Goal: Check status: Check status

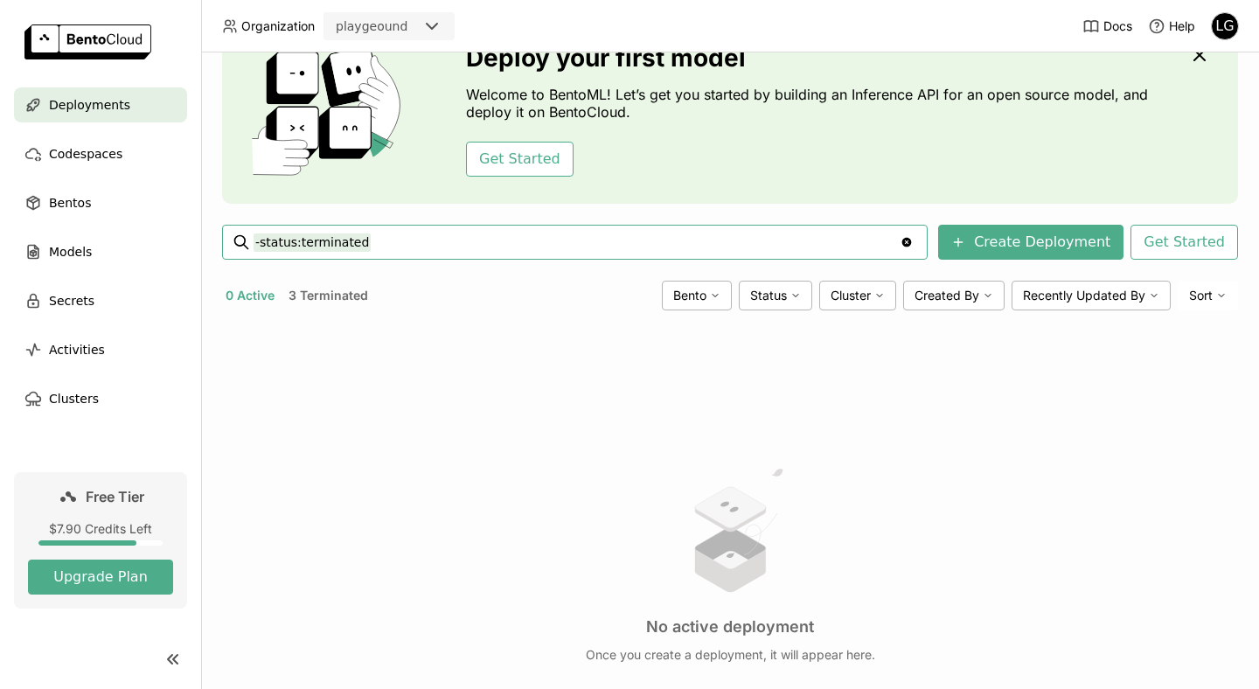
scroll to position [131, 0]
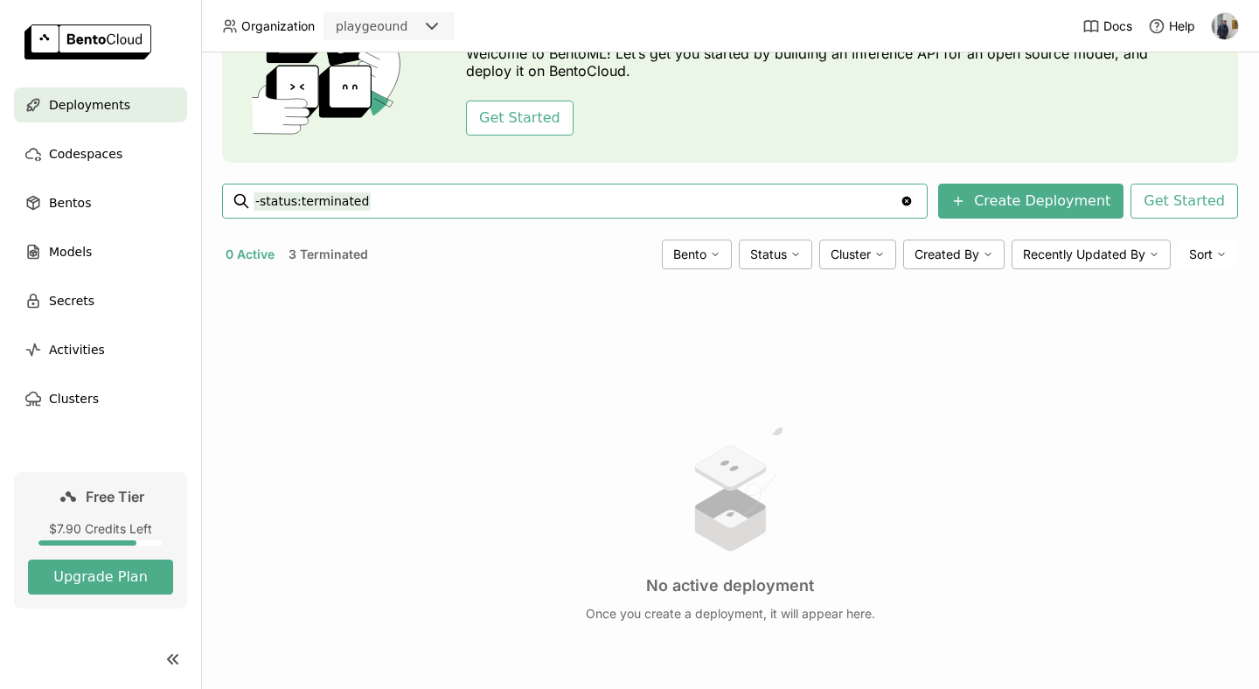
click at [917, 193] on div "Clear value" at bounding box center [906, 200] width 21 height 33
click at [914, 205] on icon "Clear value" at bounding box center [907, 201] width 14 height 14
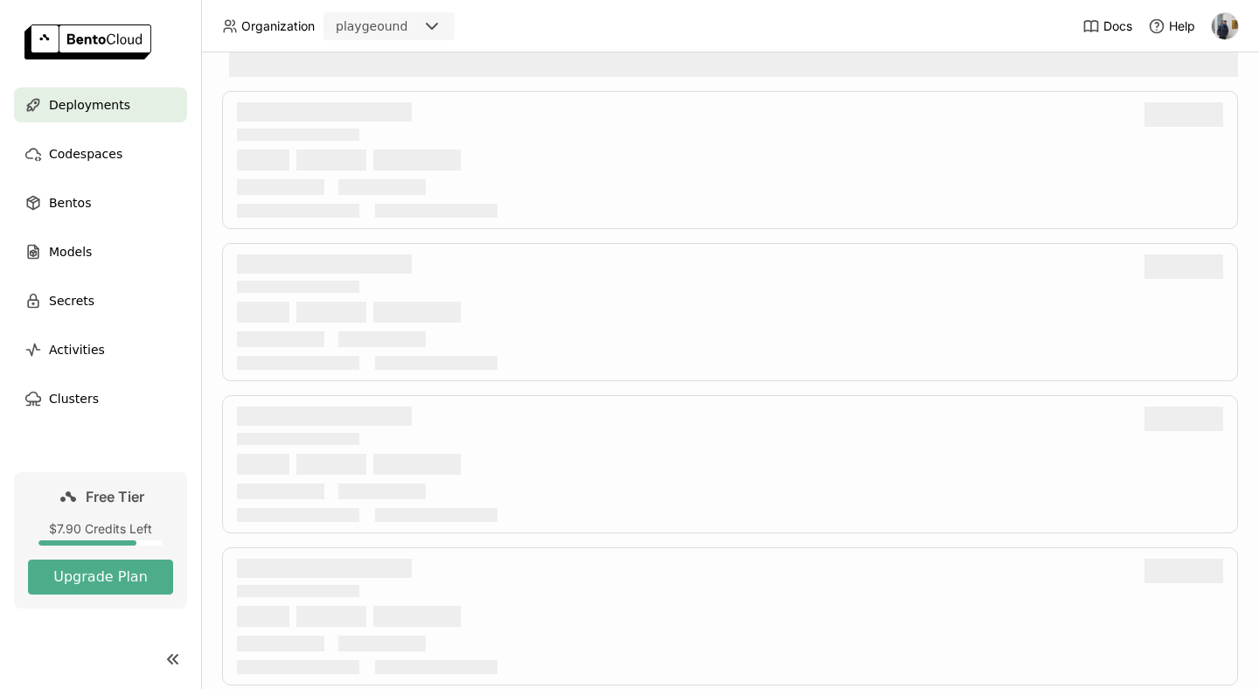
click at [116, 499] on span "Free Tier" at bounding box center [115, 496] width 59 height 17
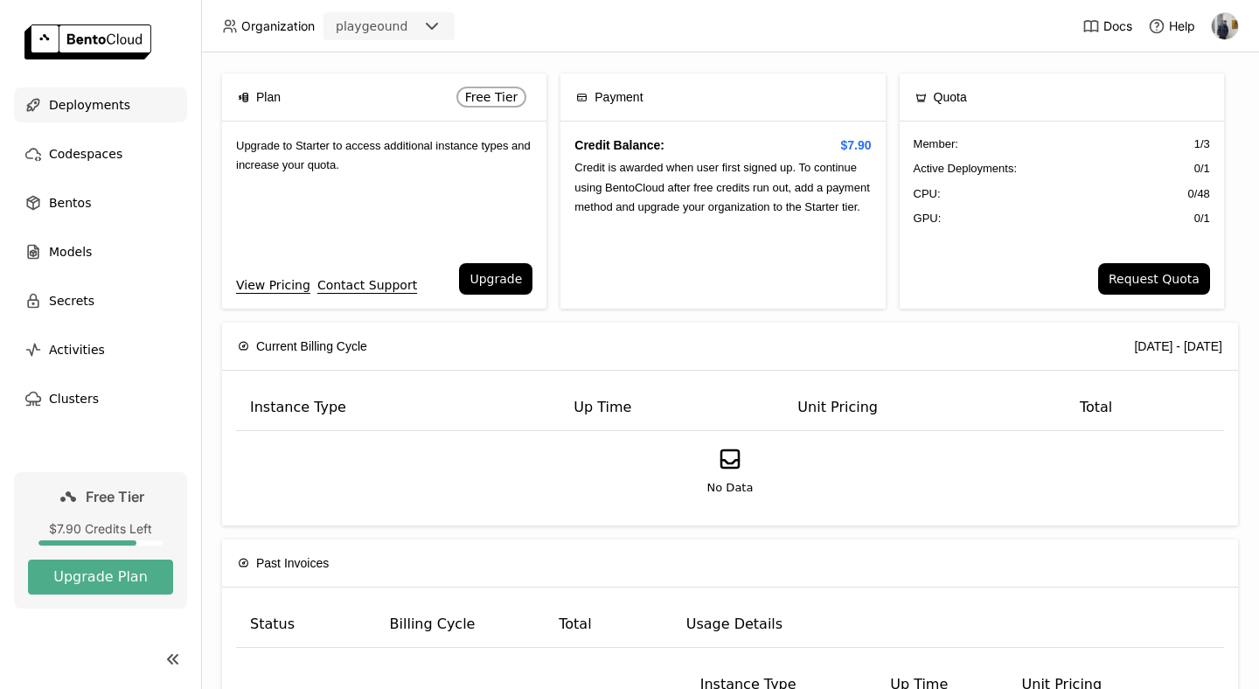
click at [110, 106] on span "Deployments" at bounding box center [89, 104] width 81 height 21
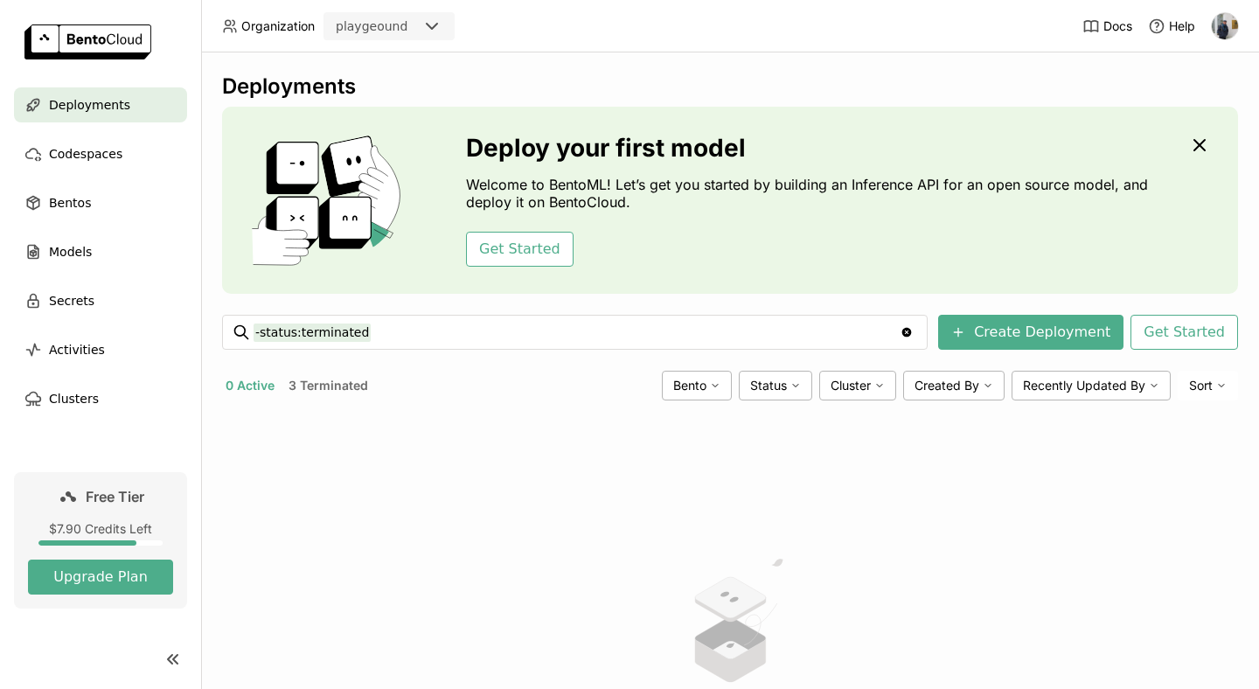
click at [914, 331] on icon "Clear value" at bounding box center [907, 332] width 14 height 14
click at [917, 339] on div "Clear value" at bounding box center [906, 332] width 21 height 33
click at [914, 335] on icon "Clear value" at bounding box center [907, 332] width 14 height 14
type input "-status:terminated"
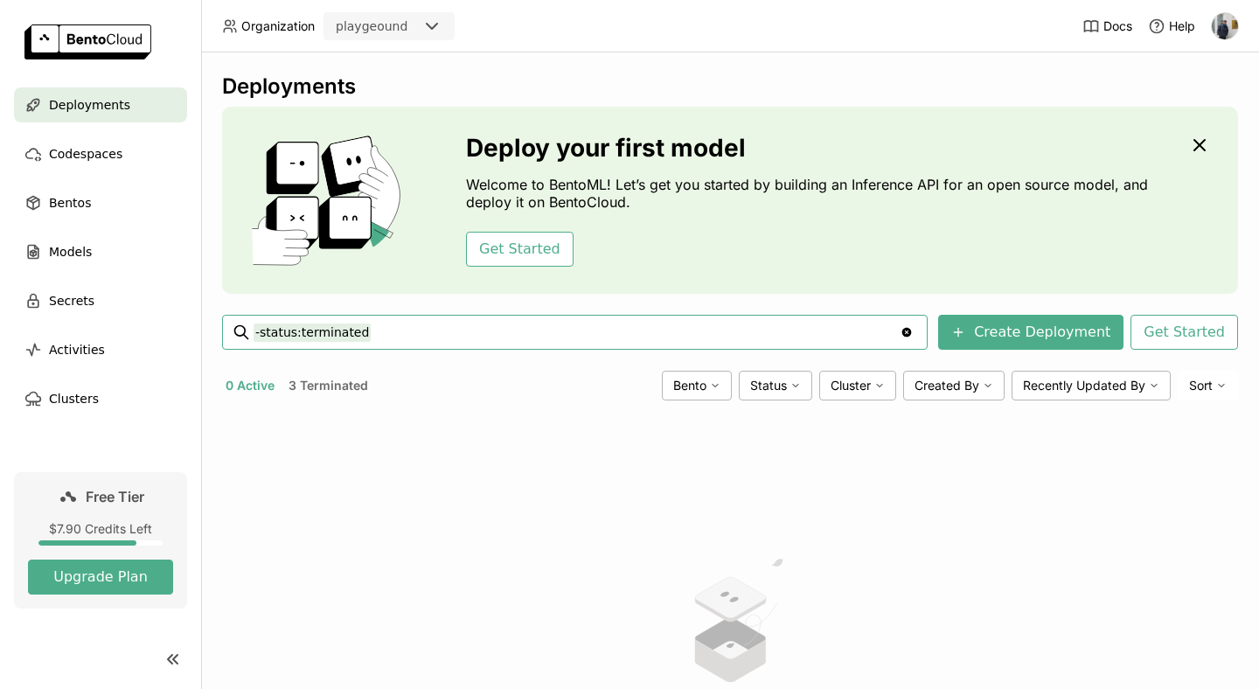
click at [912, 334] on icon "Clear value" at bounding box center [907, 333] width 10 height 10
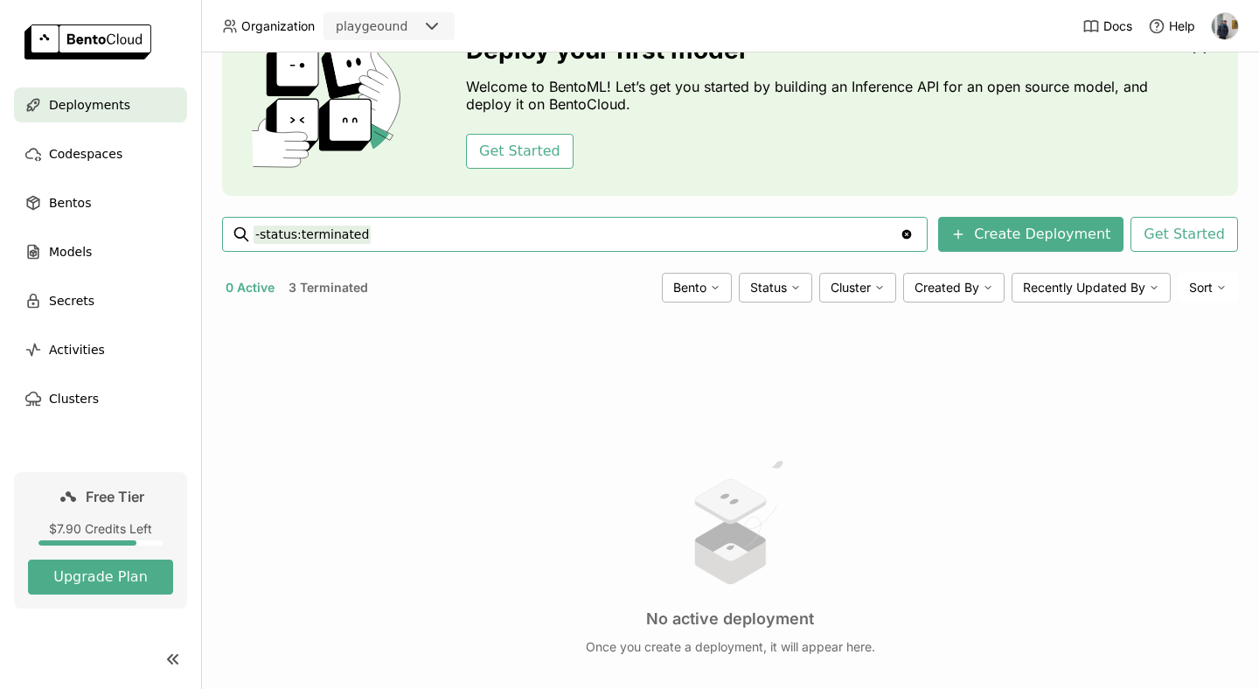
scroll to position [78, 0]
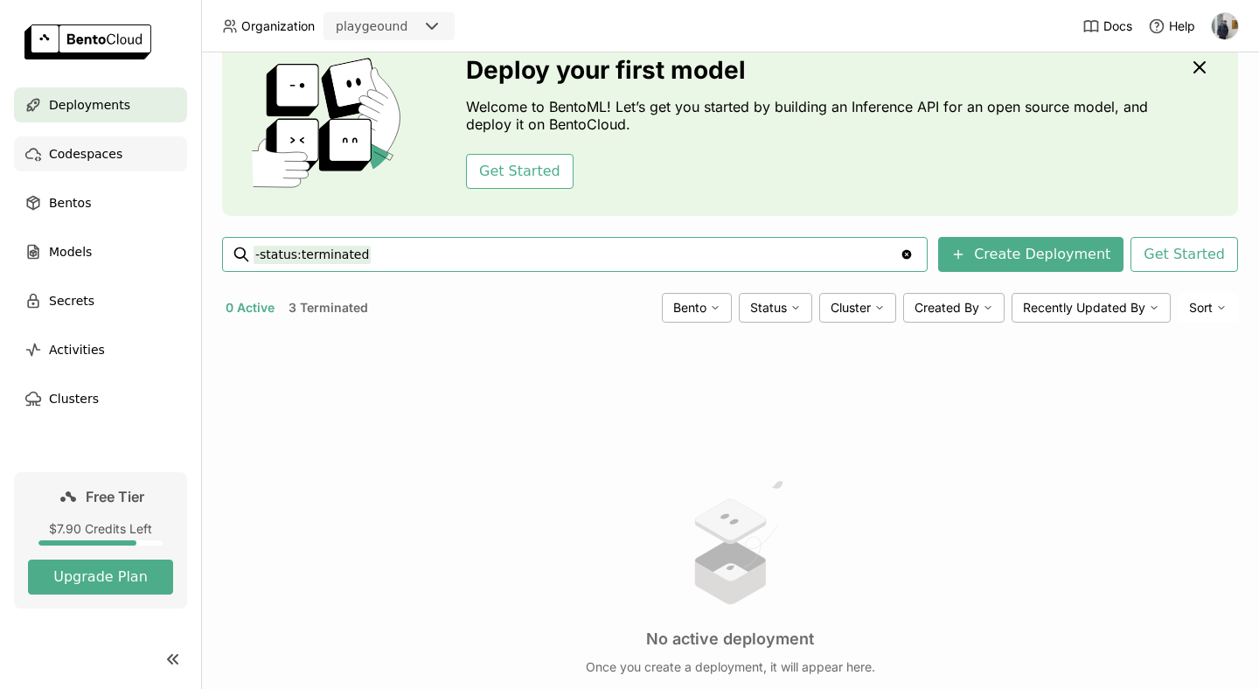
click at [129, 156] on div "Codespaces" at bounding box center [100, 153] width 173 height 35
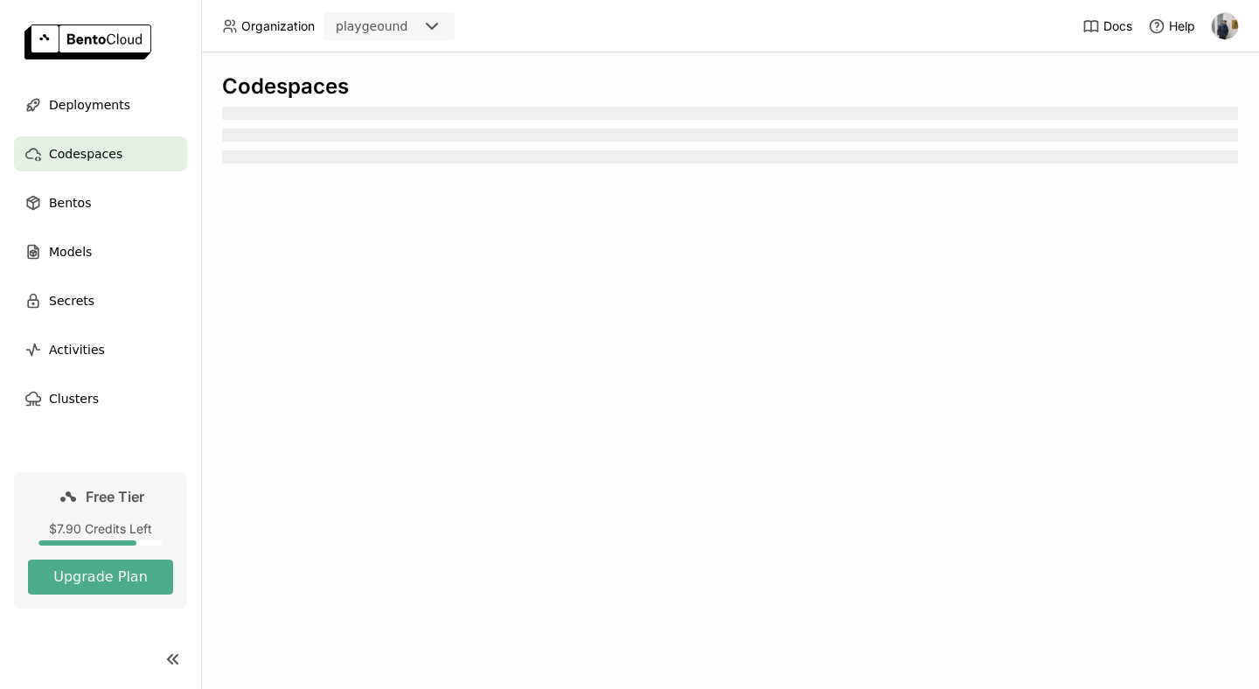
click at [113, 129] on ul "Deployments Codespaces Bentos Models Secrets Activities Clusters" at bounding box center [100, 251] width 201 height 329
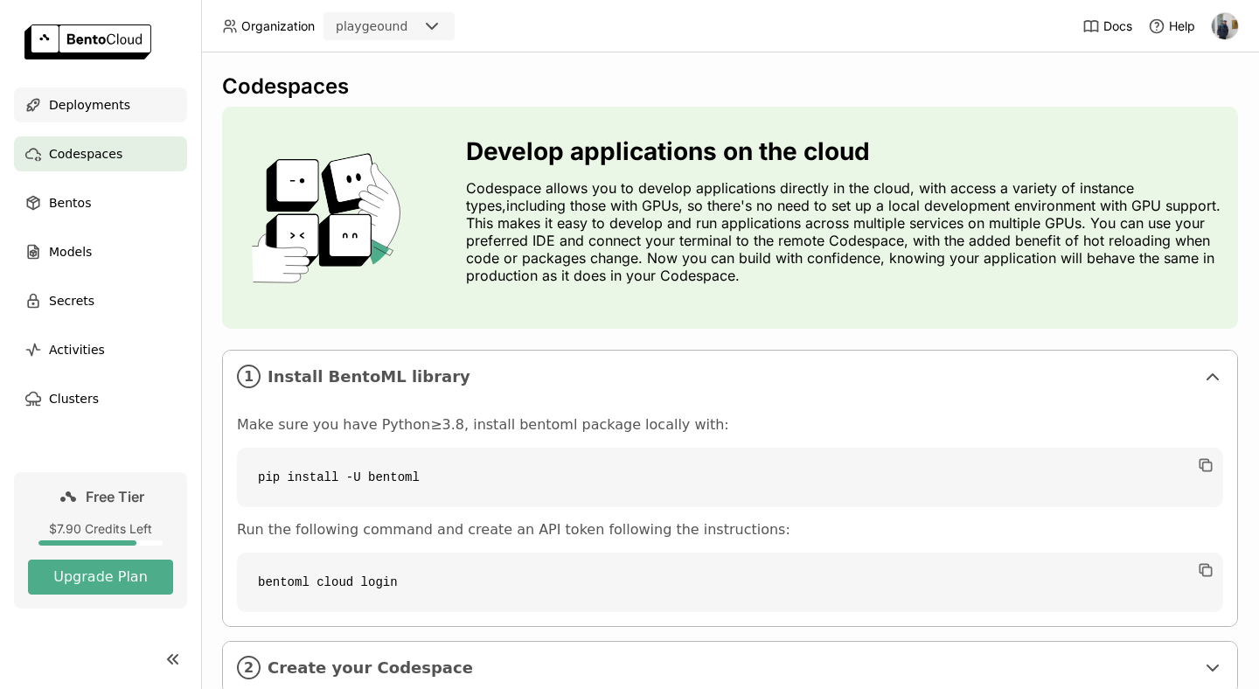
click at [100, 106] on span "Deployments" at bounding box center [89, 104] width 81 height 21
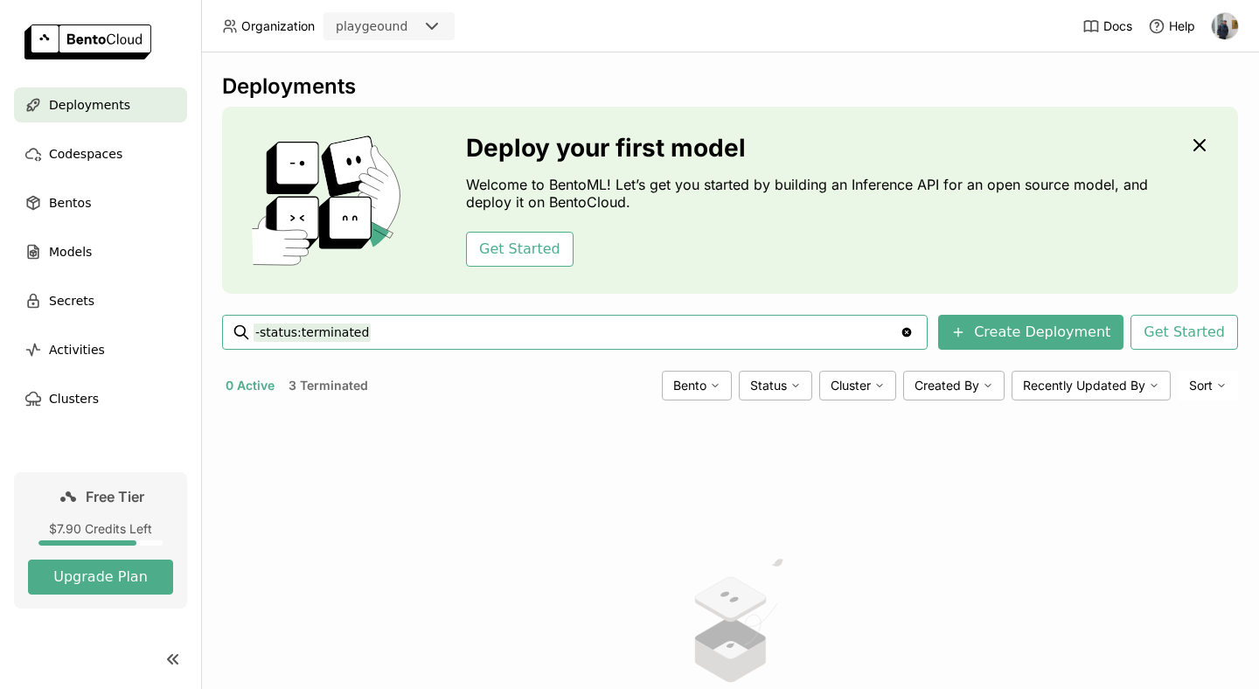
click at [315, 386] on button "3 Terminated" at bounding box center [328, 385] width 87 height 23
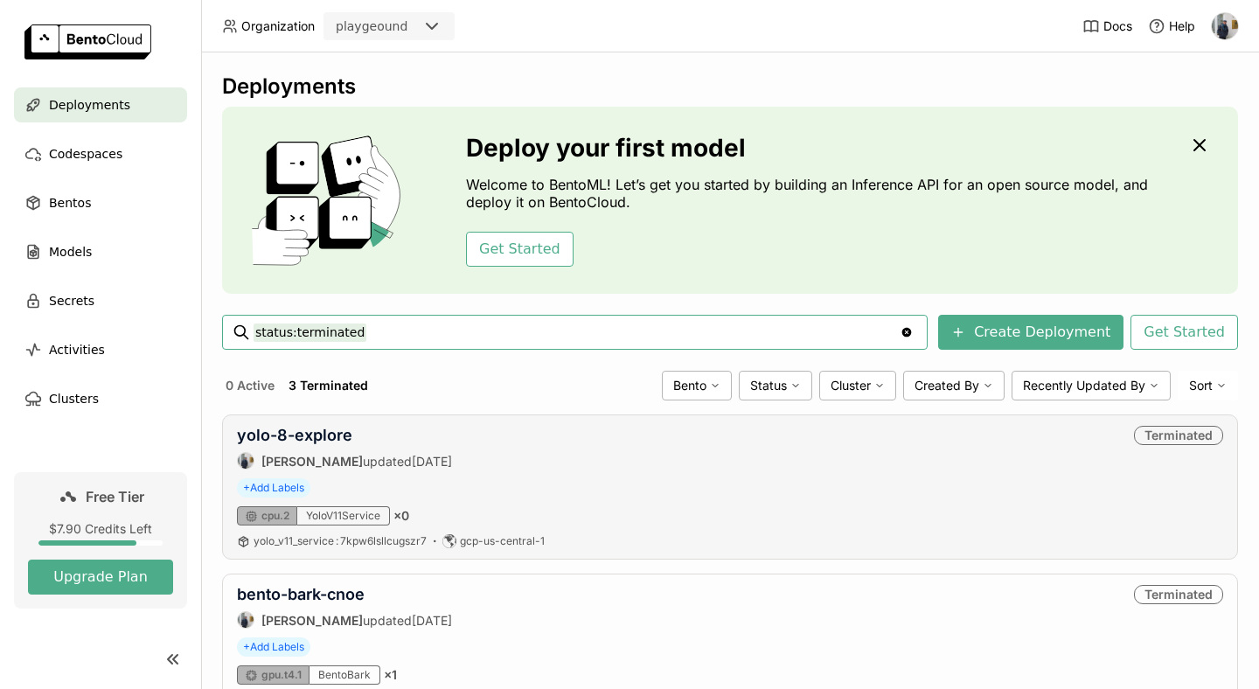
scroll to position [236, 0]
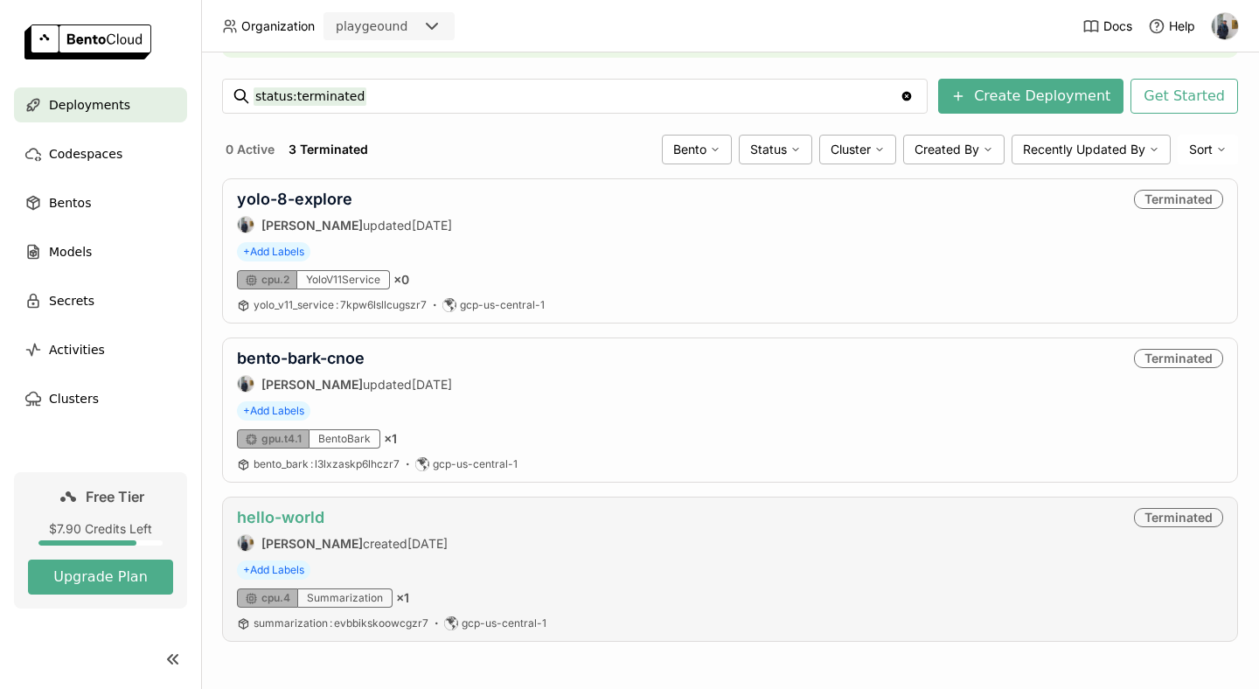
click at [255, 518] on link "hello-world" at bounding box center [280, 517] width 87 height 18
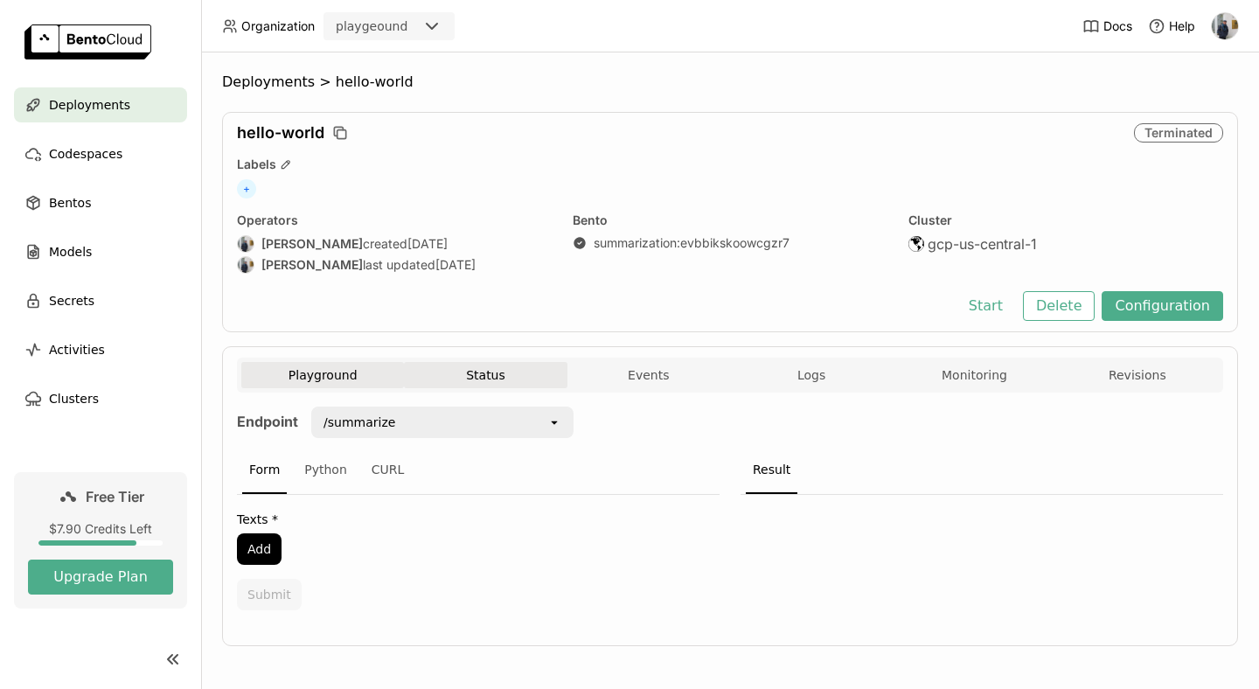
click at [467, 373] on button "Status" at bounding box center [485, 375] width 163 height 26
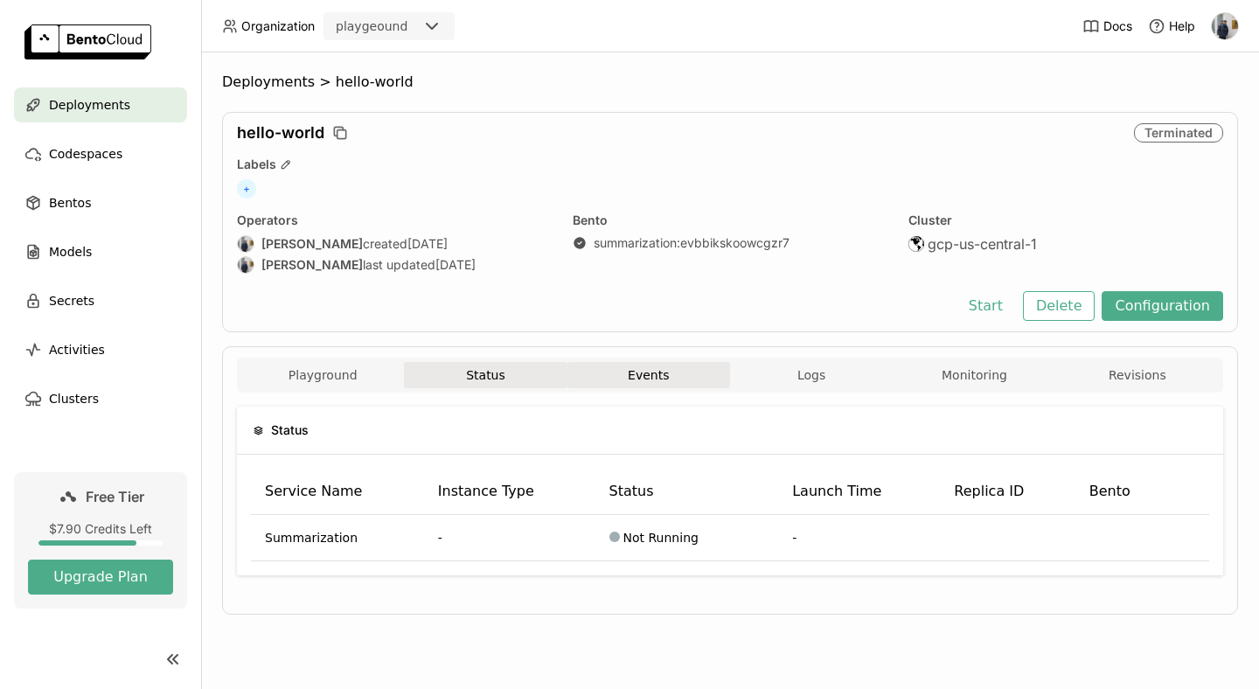
click at [635, 374] on button "Events" at bounding box center [648, 375] width 163 height 26
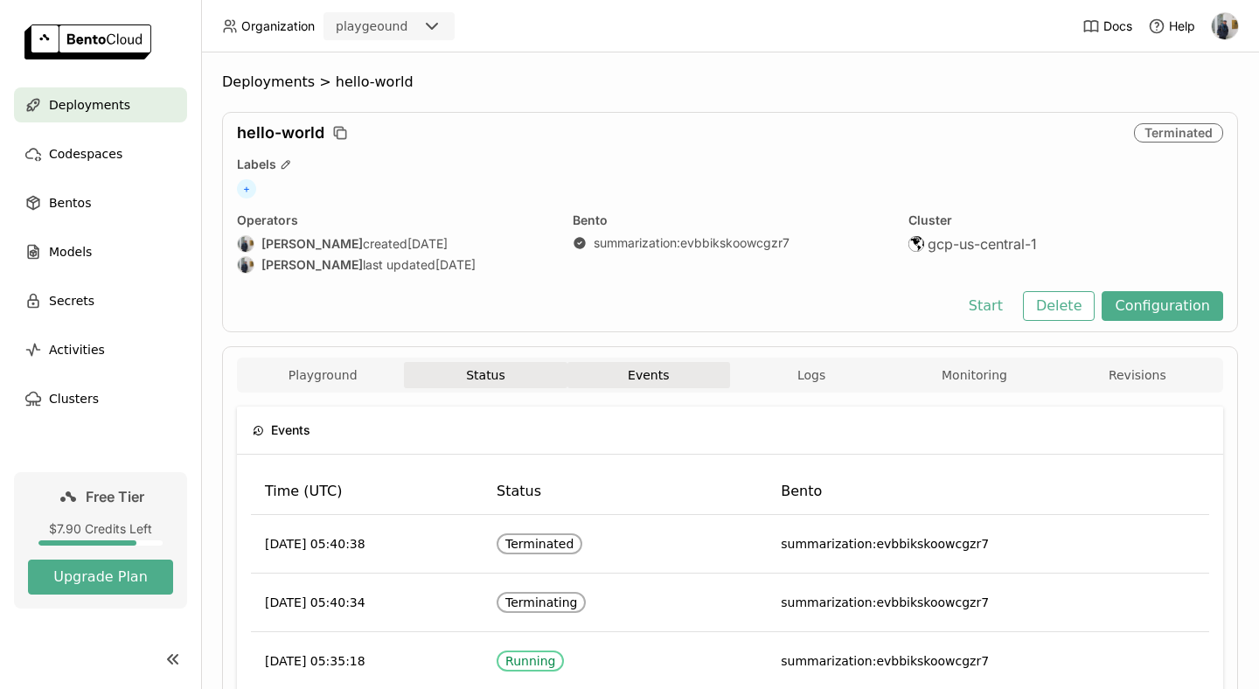
click at [518, 386] on button "Status" at bounding box center [485, 375] width 163 height 26
